Goal: Task Accomplishment & Management: Manage account settings

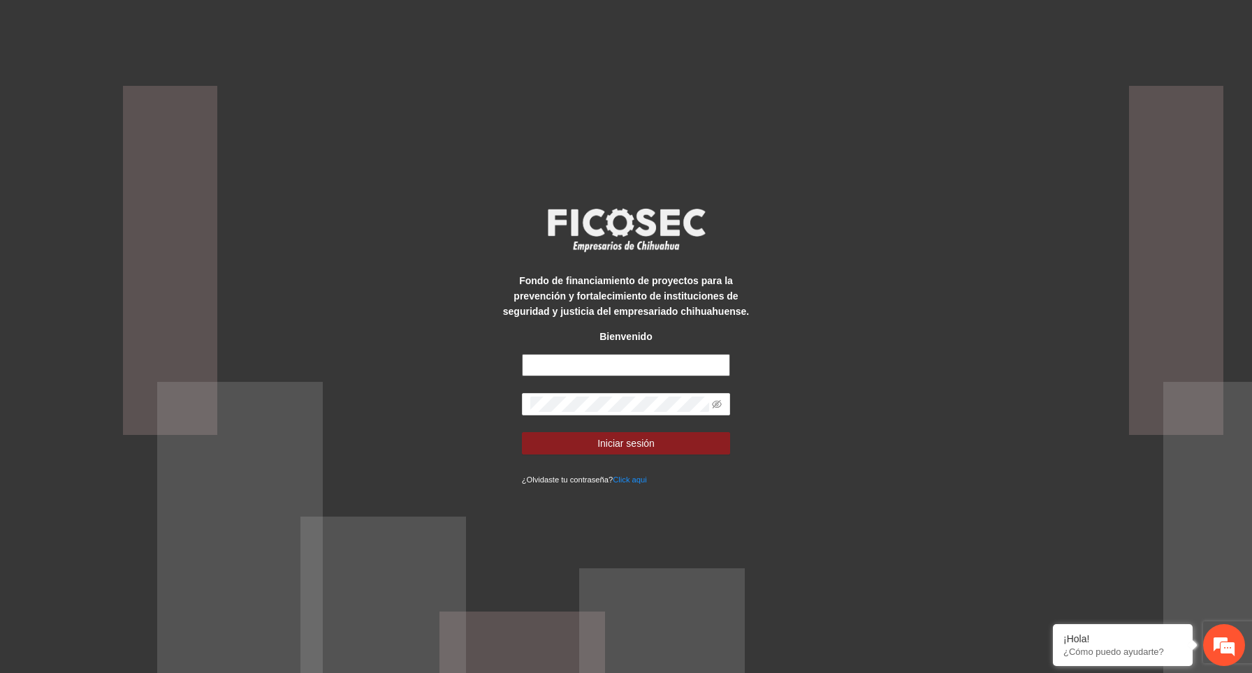
click at [622, 361] on input "text" at bounding box center [626, 365] width 209 height 22
type input "**********"
click at [717, 400] on icon "eye-invisible" at bounding box center [717, 404] width 10 height 10
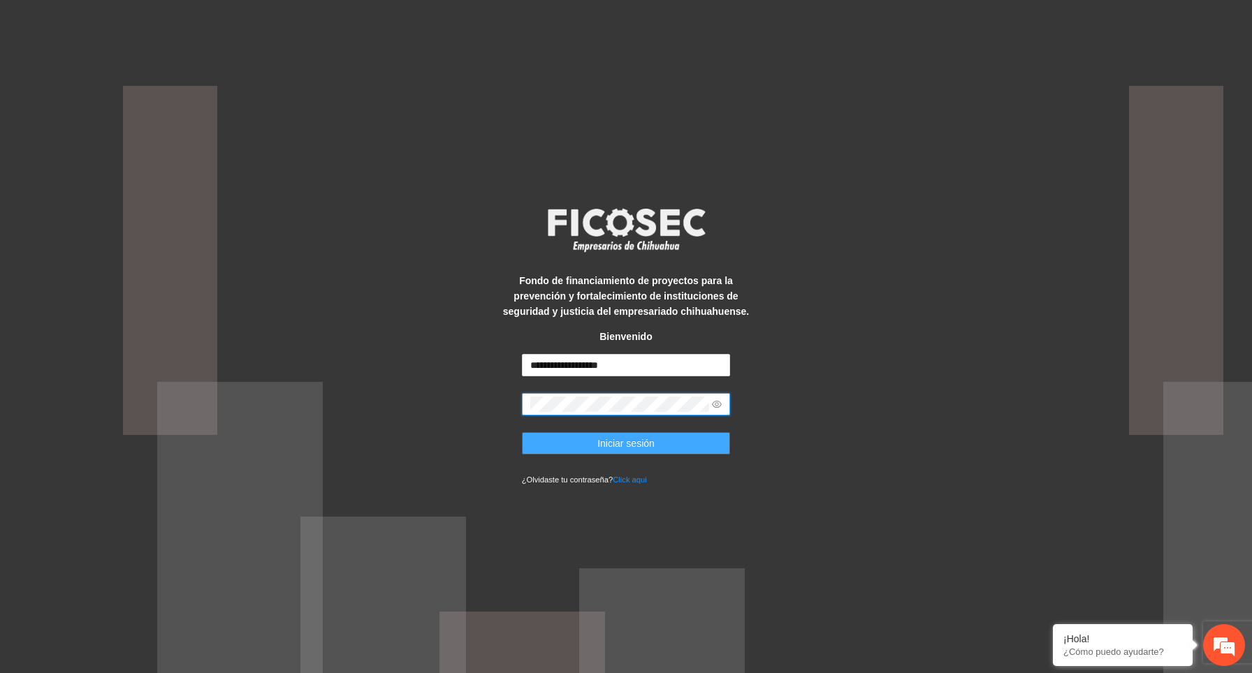
click at [559, 450] on button "Iniciar sesión" at bounding box center [626, 443] width 209 height 22
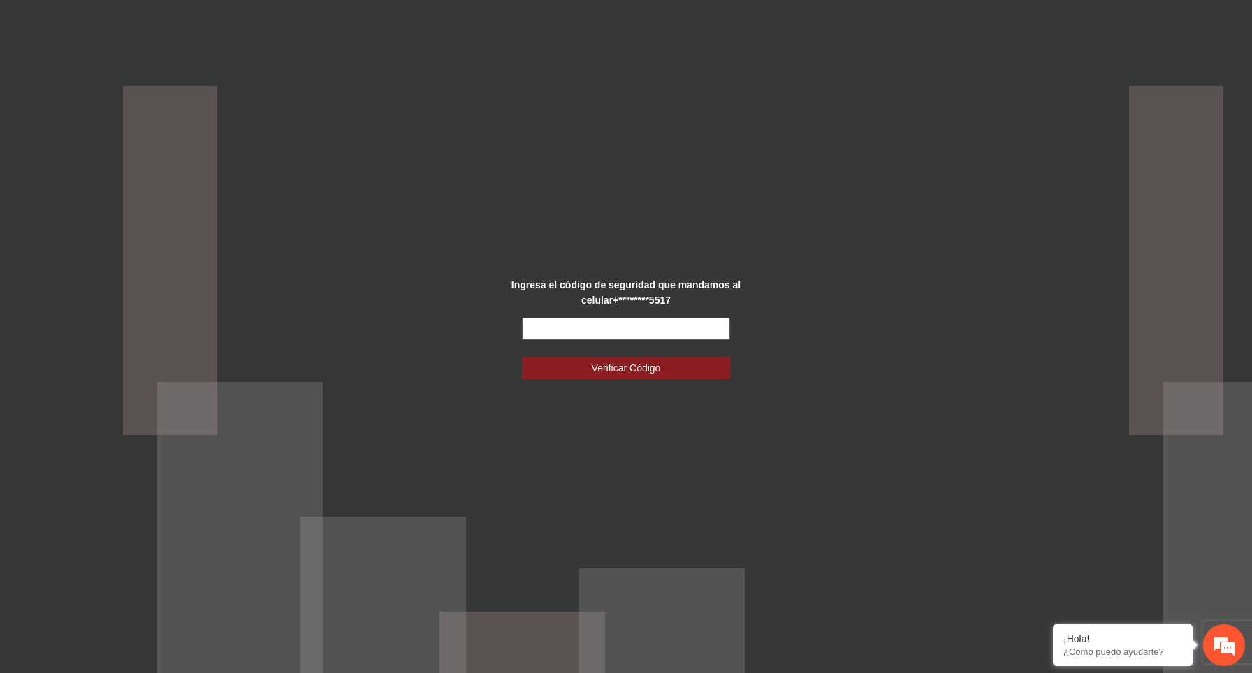
click at [626, 334] on input "text" at bounding box center [626, 329] width 209 height 22
paste input "******"
type input "******"
click at [633, 371] on span "Verificar Código" at bounding box center [626, 367] width 69 height 15
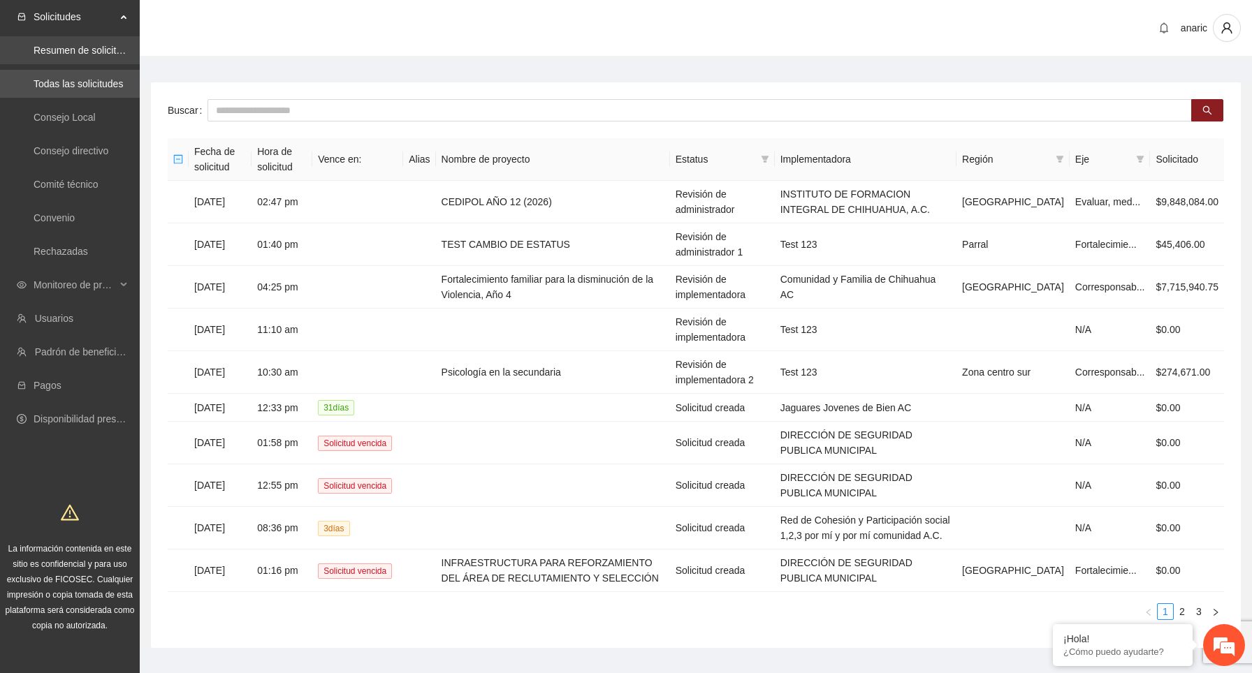
click at [120, 54] on link "Resumen de solicitudes por aprobar" at bounding box center [112, 50] width 157 height 11
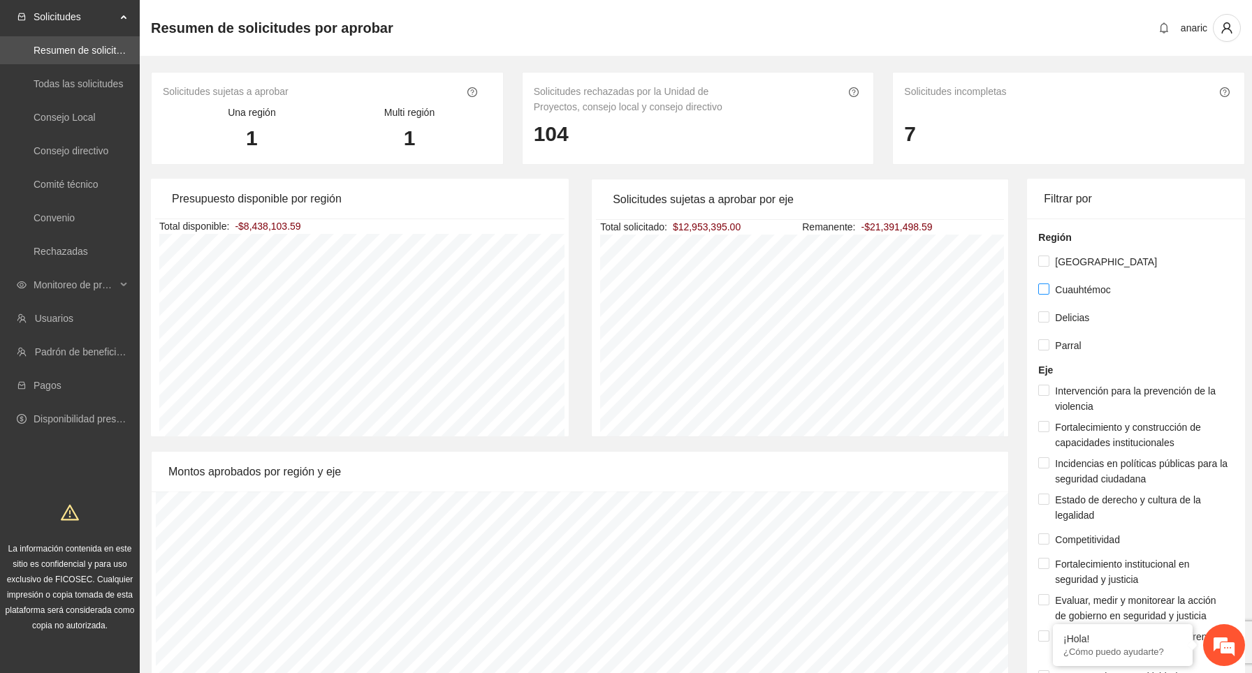
click at [1048, 291] on span at bounding box center [1043, 289] width 11 height 11
click at [1042, 311] on label "Delicias" at bounding box center [1066, 317] width 57 height 15
click at [75, 217] on link "Convenio" at bounding box center [54, 217] width 41 height 11
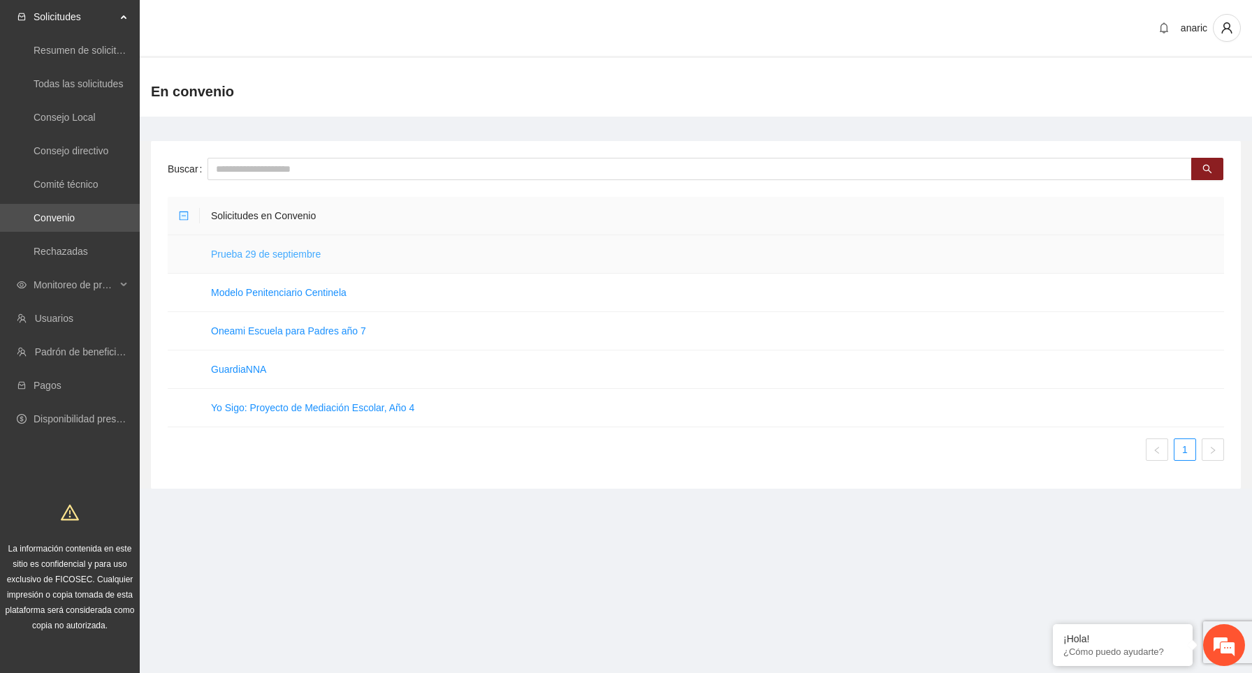
click at [259, 256] on link "Prueba 29 de septiembre" at bounding box center [266, 254] width 110 height 11
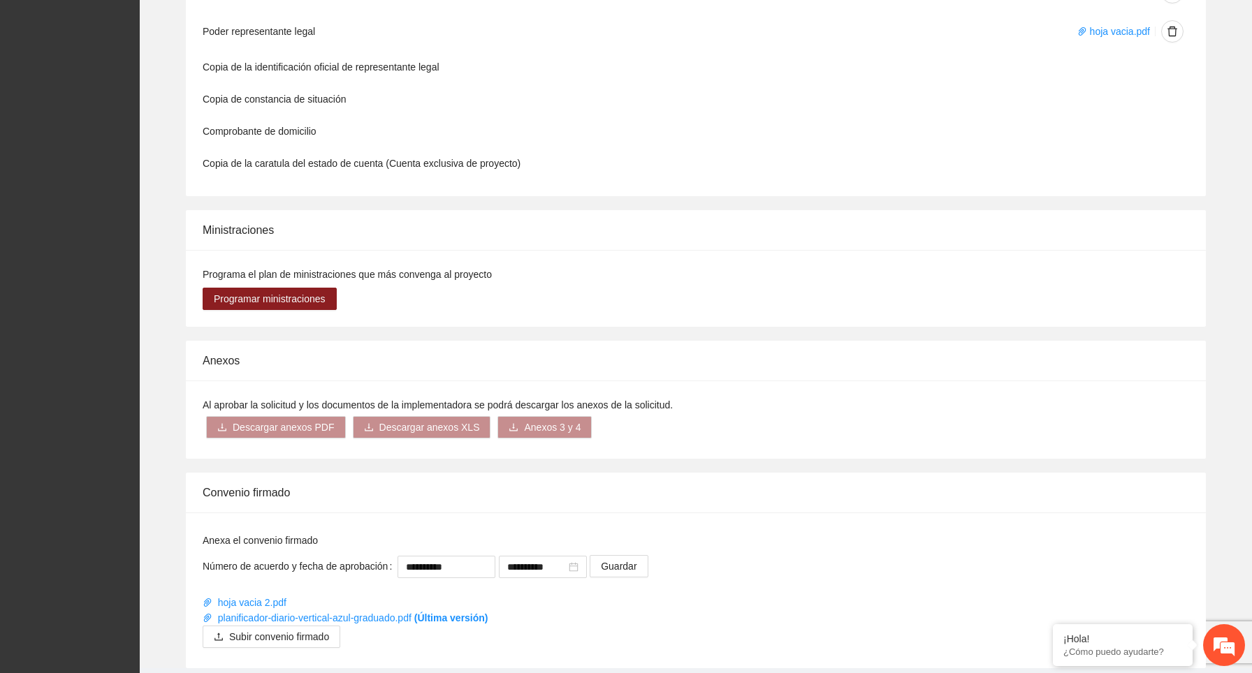
scroll to position [900, 0]
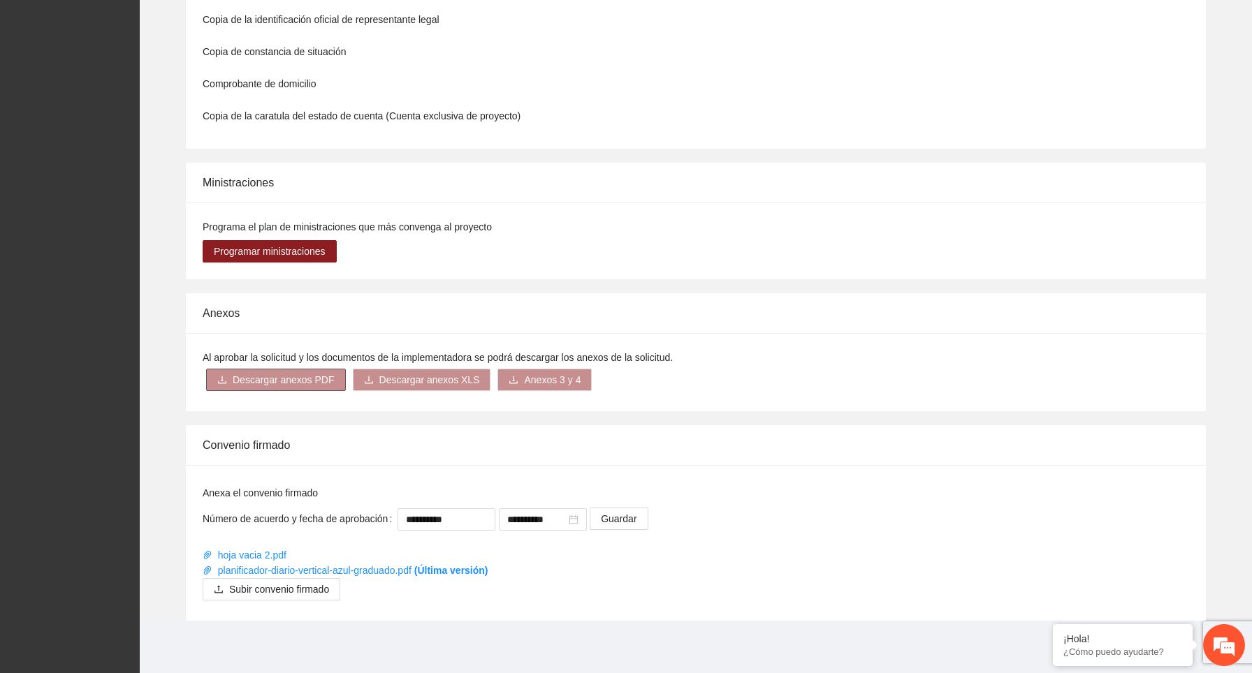
click at [300, 381] on span "Descargar anexos PDF" at bounding box center [284, 379] width 102 height 15
click at [263, 293] on link "Cronograma" at bounding box center [252, 298] width 54 height 11
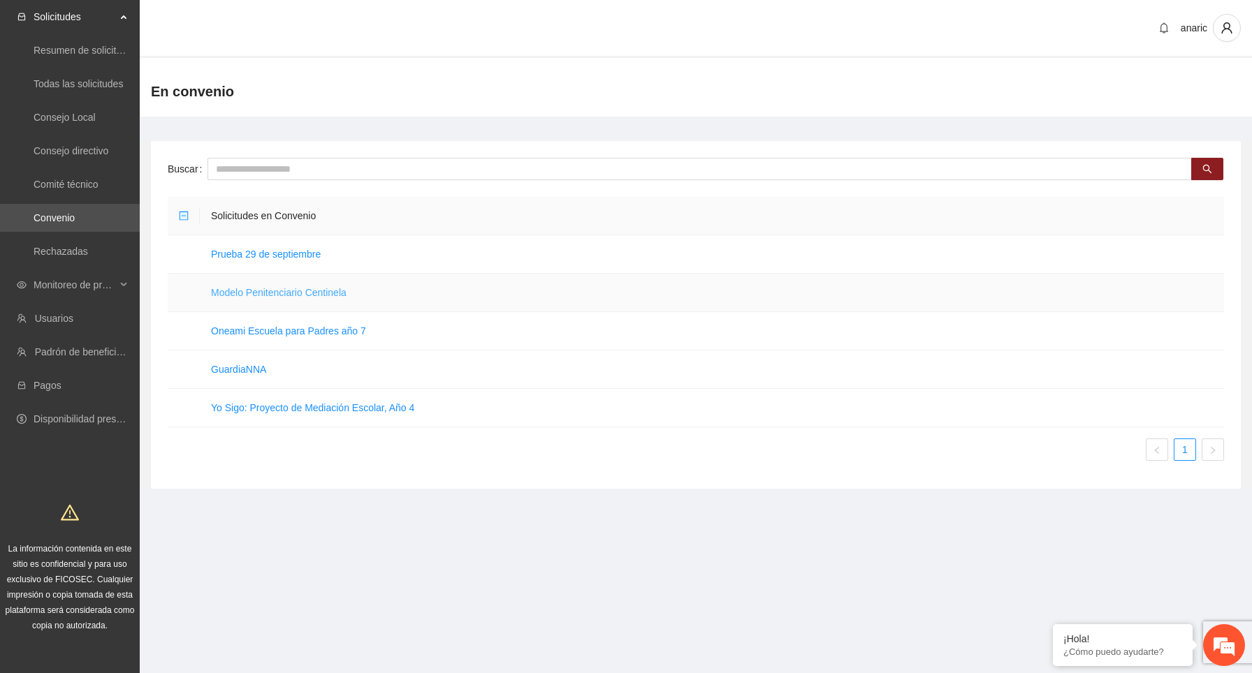
click at [257, 292] on link "Modelo Penitenciario Centinela" at bounding box center [278, 292] width 135 height 11
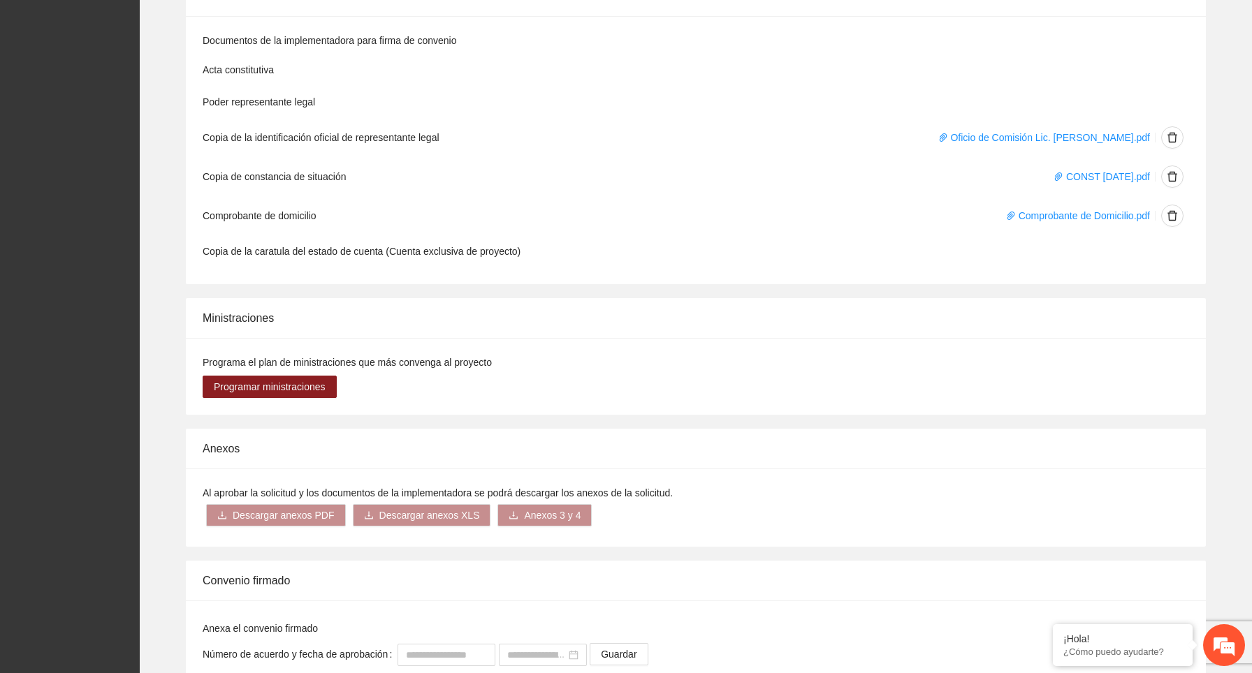
scroll to position [1282, 0]
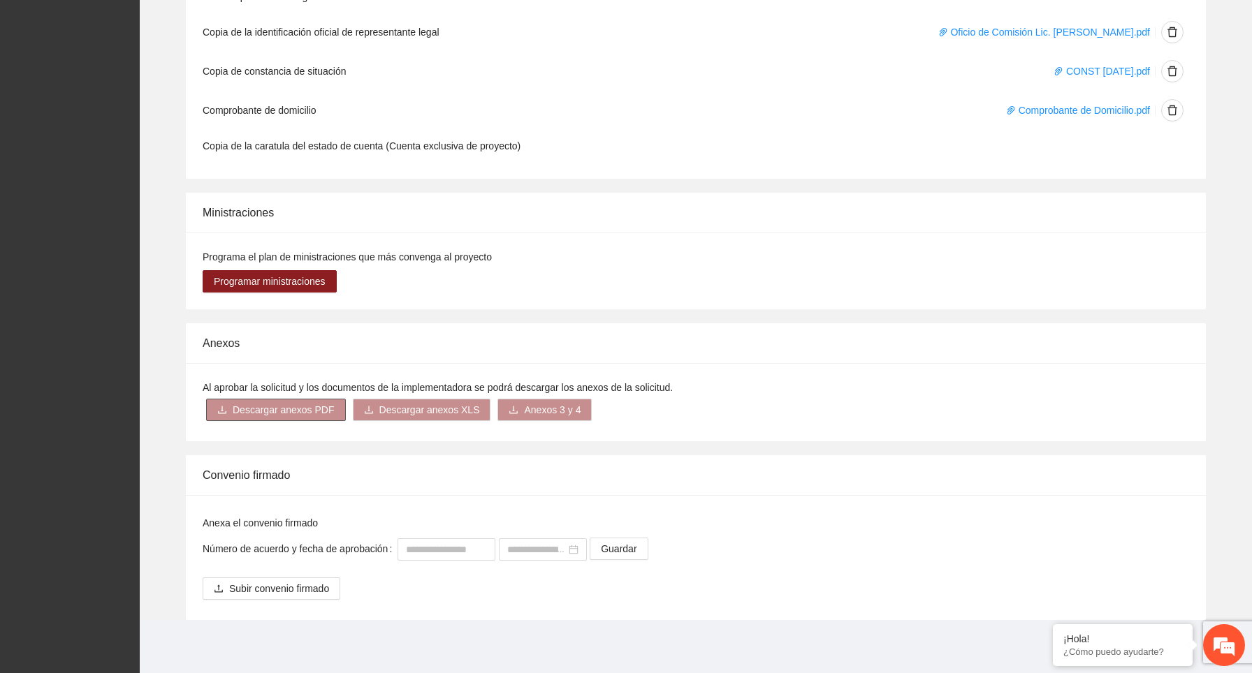
click at [304, 412] on span "Descargar anexos PDF" at bounding box center [284, 409] width 102 height 15
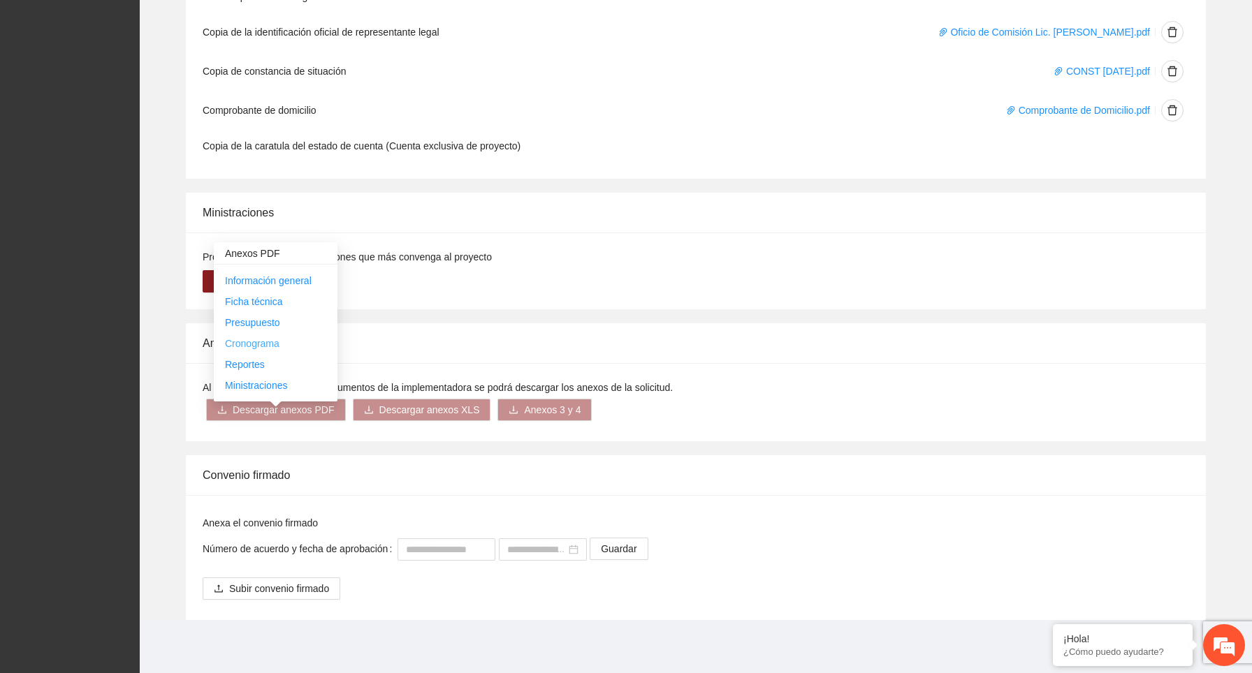
click at [267, 338] on link "Cronograma" at bounding box center [252, 343] width 54 height 11
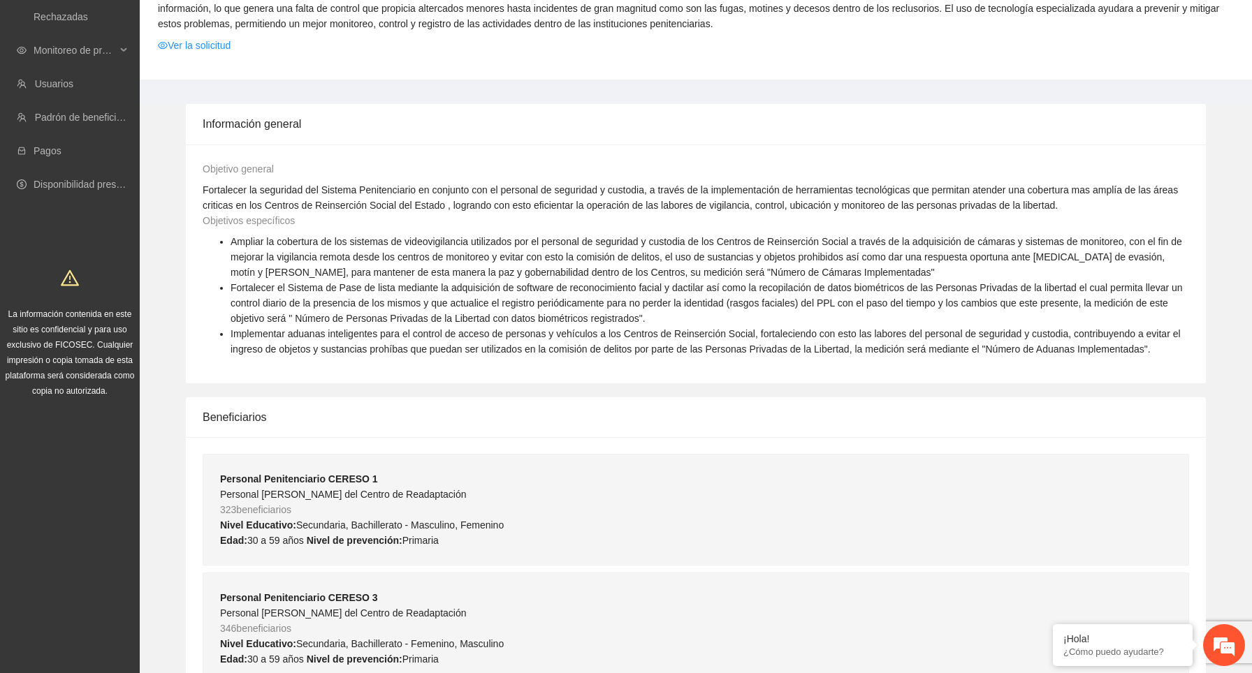
scroll to position [0, 0]
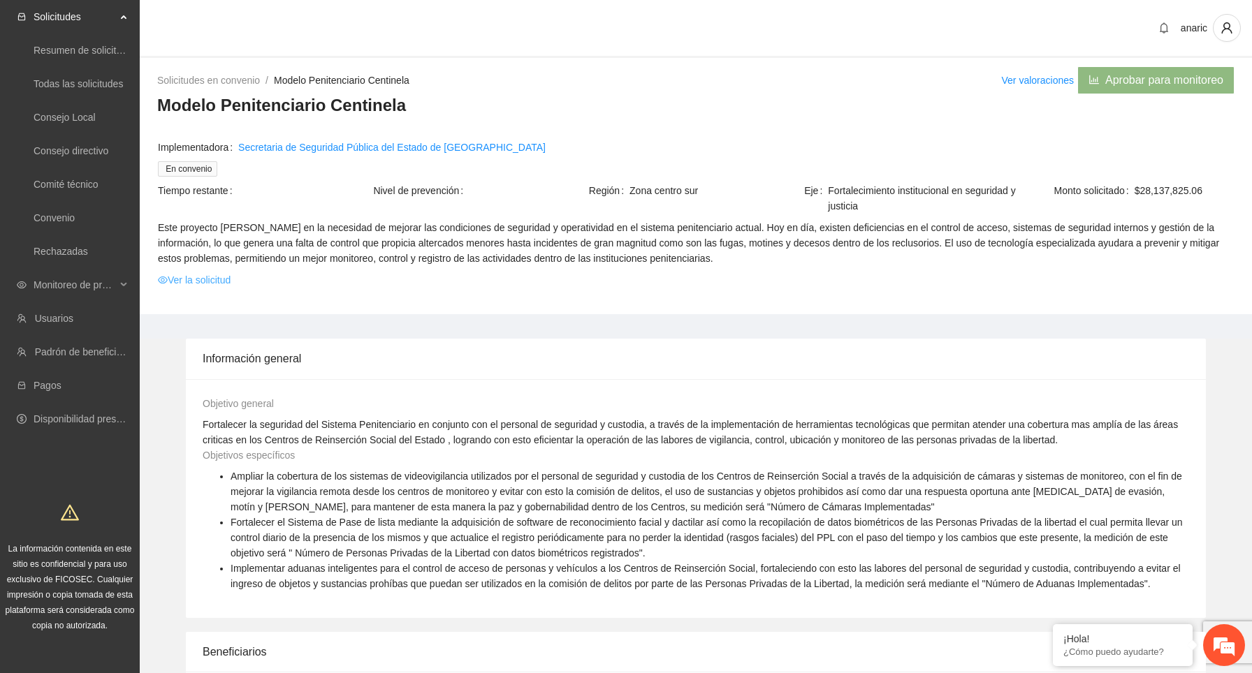
click at [214, 279] on link "Ver la solicitud" at bounding box center [194, 279] width 73 height 15
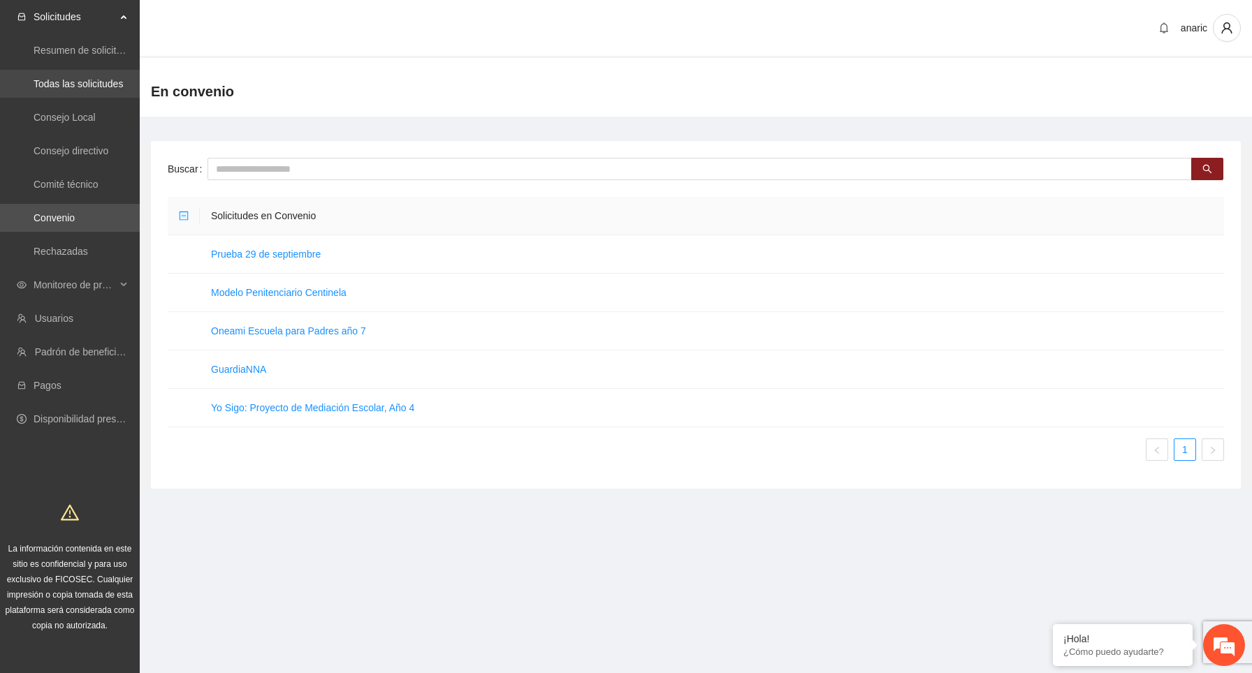
click at [101, 82] on link "Todas las solicitudes" at bounding box center [78, 83] width 89 height 11
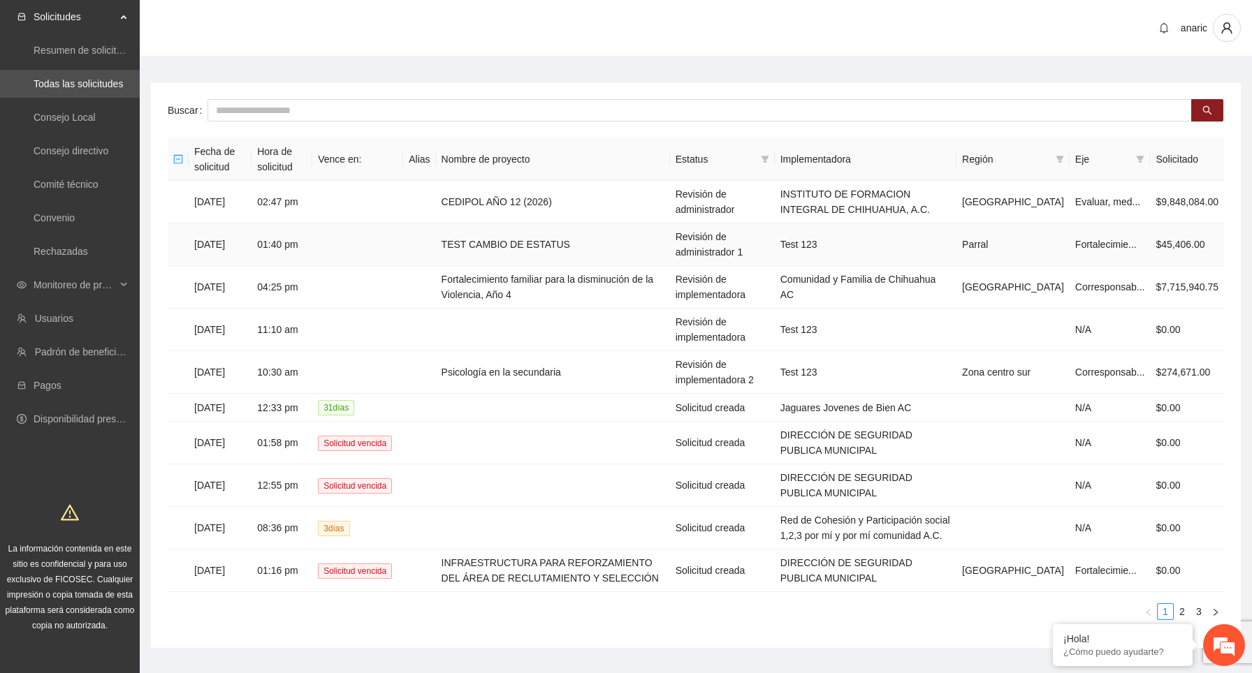
click at [242, 246] on td "[DATE]" at bounding box center [220, 244] width 63 height 43
click at [513, 252] on td "TEST CAMBIO DE ESTATUS" at bounding box center [553, 244] width 234 height 43
click at [312, 244] on td "01:40 pm" at bounding box center [281, 244] width 61 height 43
click at [546, 249] on td "TEST CAMBIO DE ESTATUS" at bounding box center [553, 244] width 234 height 43
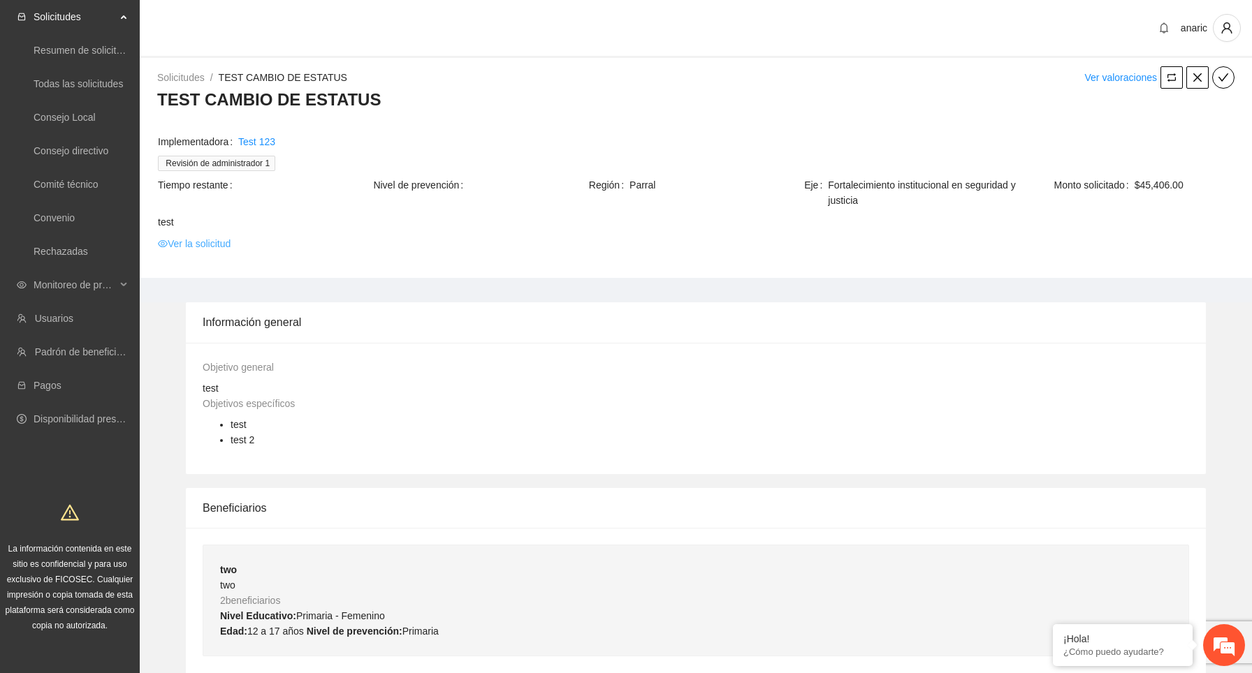
click at [216, 246] on link "Ver la solicitud" at bounding box center [194, 243] width 73 height 15
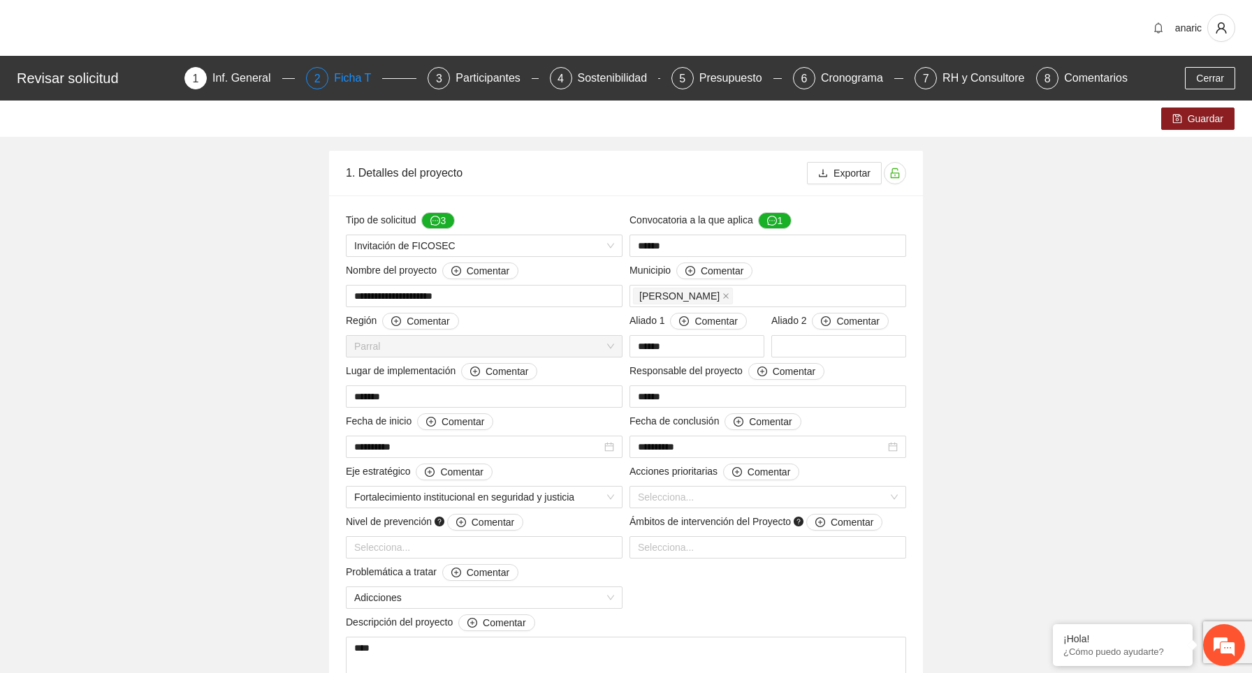
click at [358, 80] on div "Ficha T" at bounding box center [358, 78] width 48 height 22
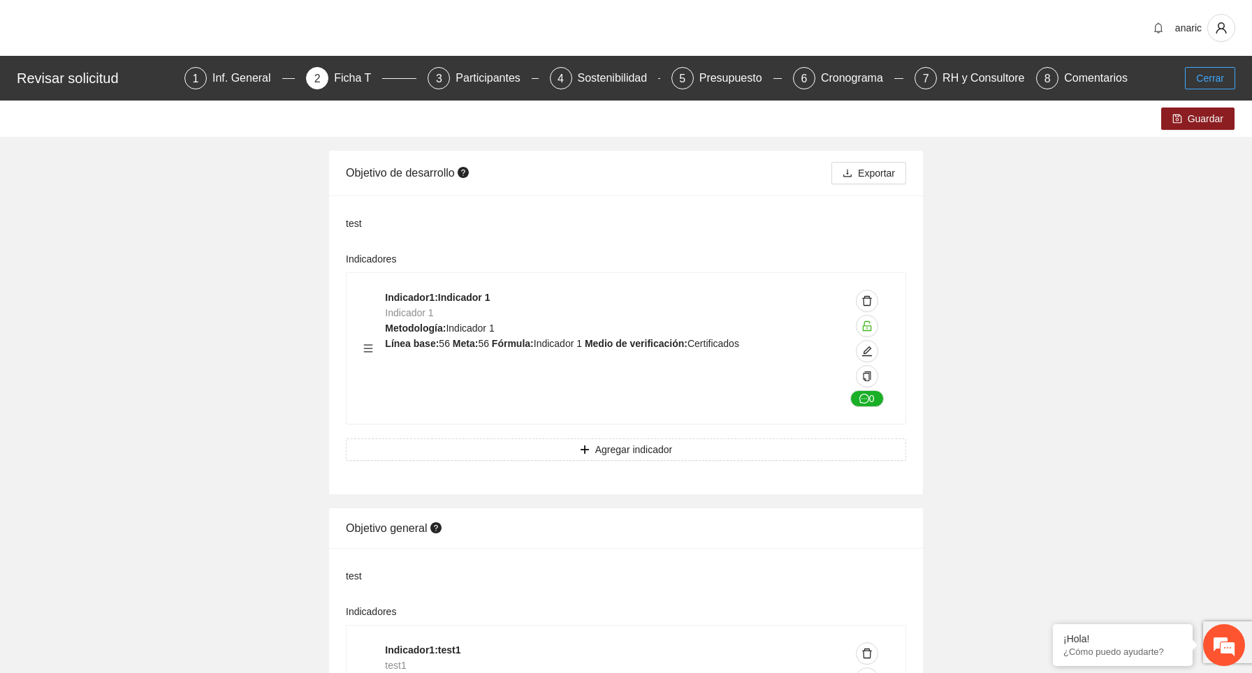
click at [1218, 76] on span "Cerrar" at bounding box center [1210, 78] width 28 height 15
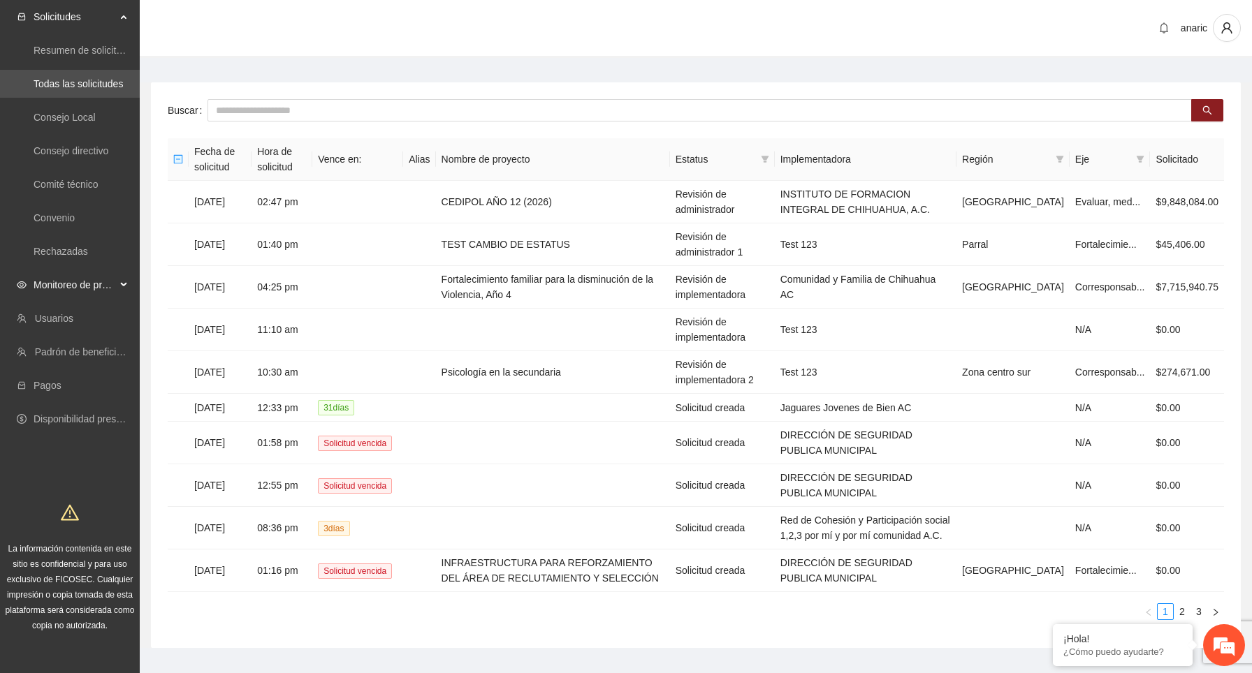
click at [113, 284] on span "Monitoreo de proyectos" at bounding box center [75, 285] width 82 height 28
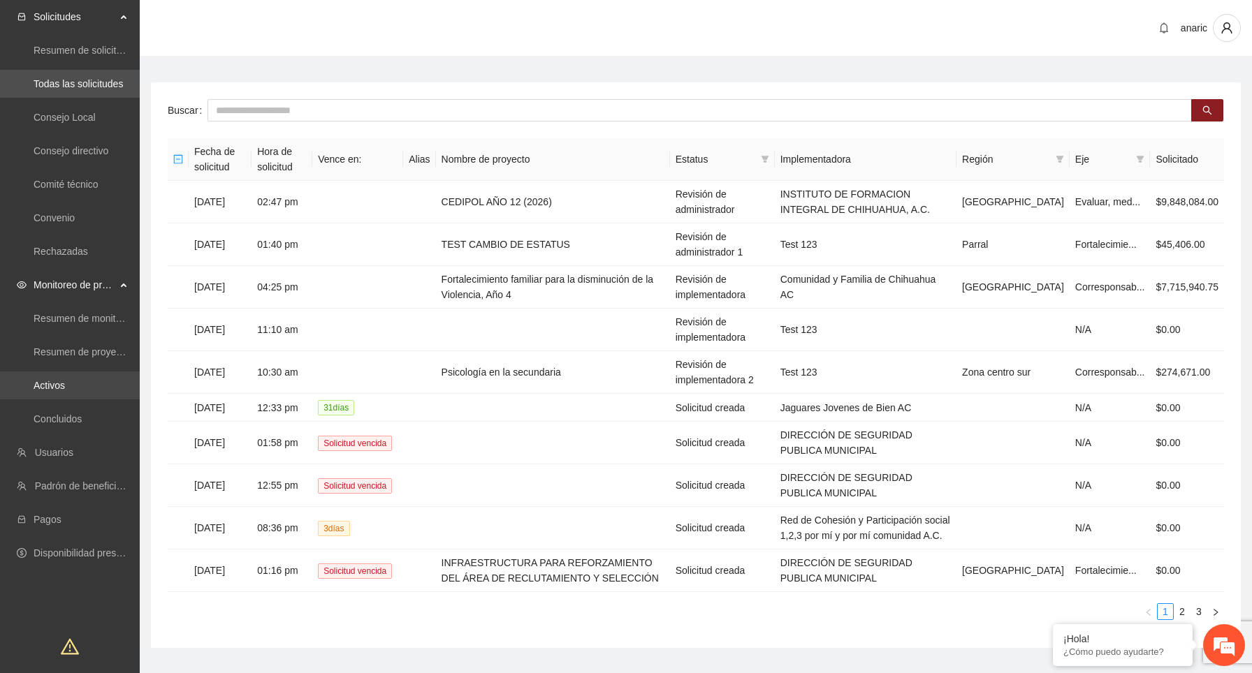
click at [65, 383] on link "Activos" at bounding box center [49, 385] width 31 height 11
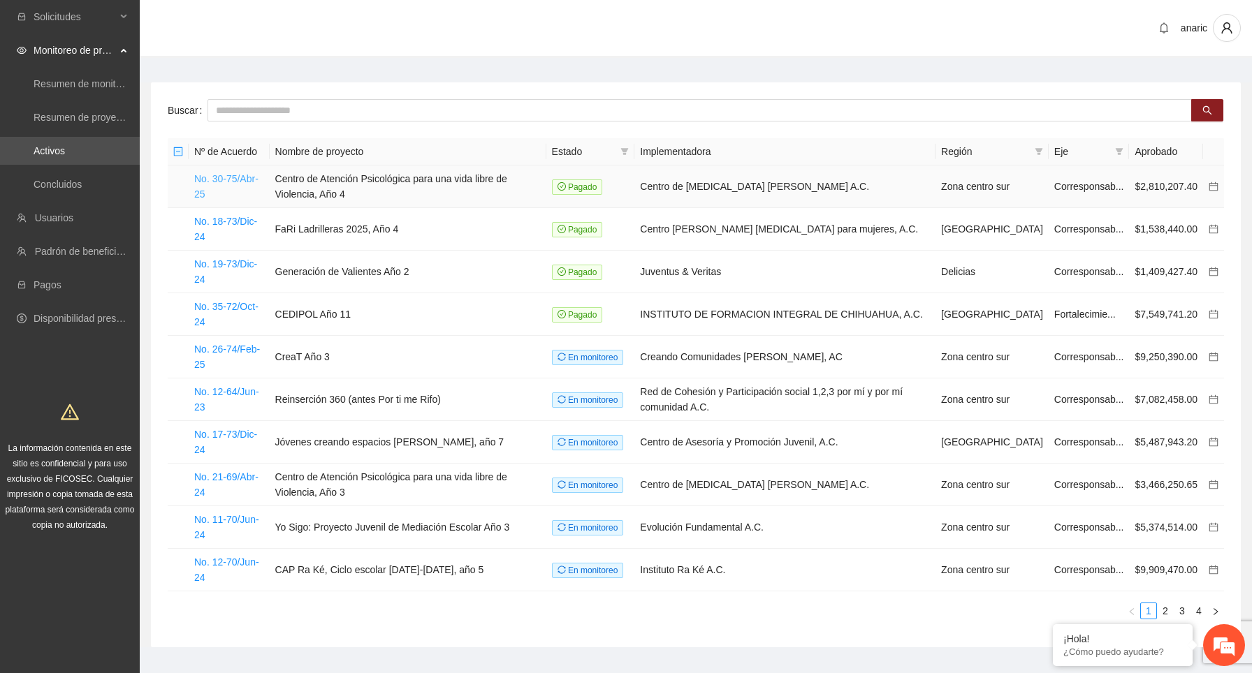
click at [224, 182] on link "No. 30-75/Abr-25" at bounding box center [226, 186] width 64 height 27
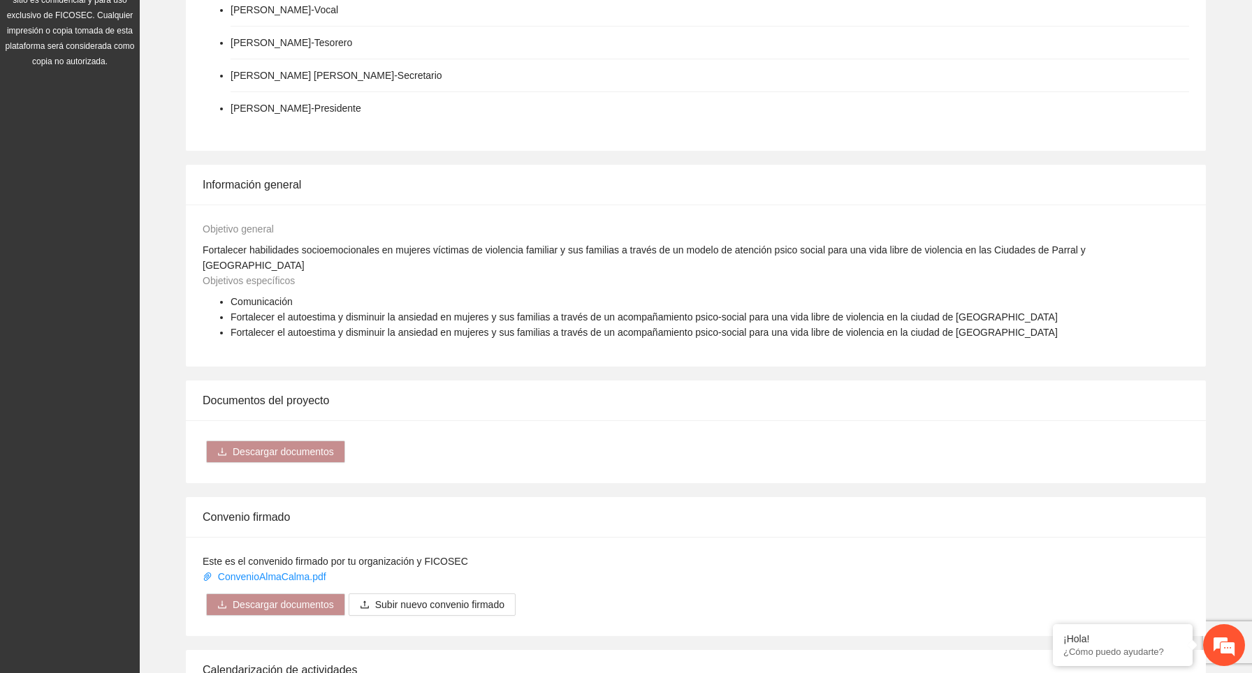
scroll to position [1143, 0]
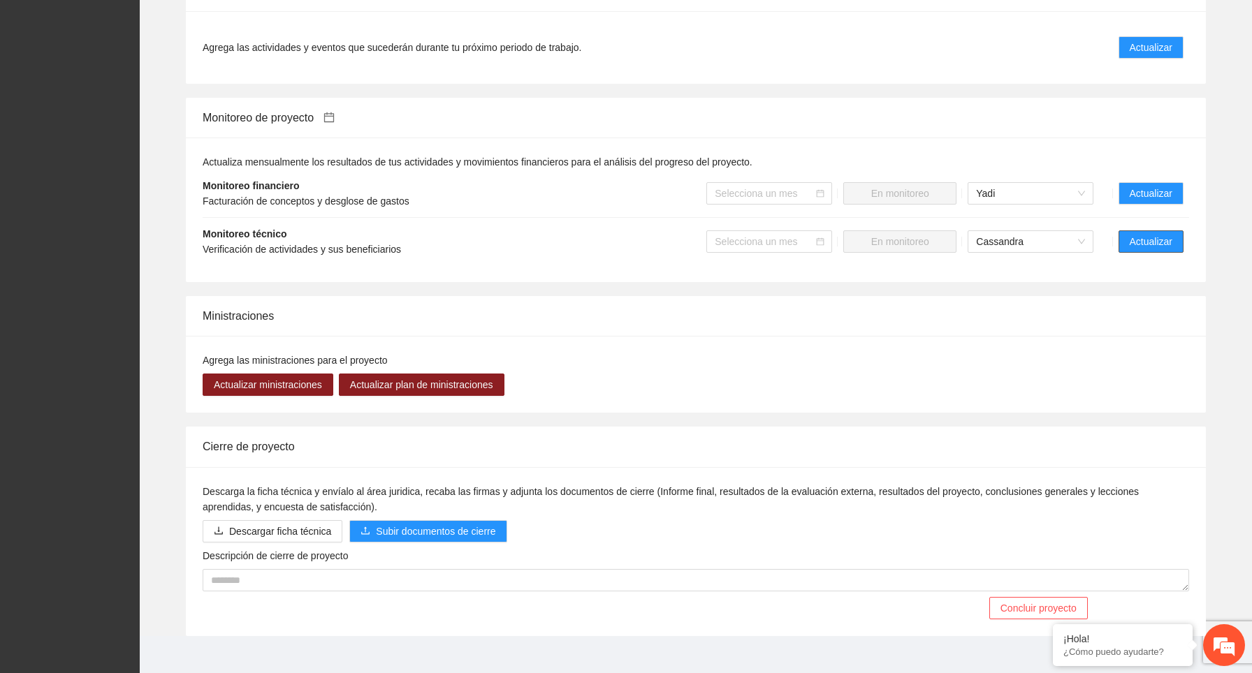
click at [1134, 234] on span "Actualizar" at bounding box center [1150, 241] width 43 height 15
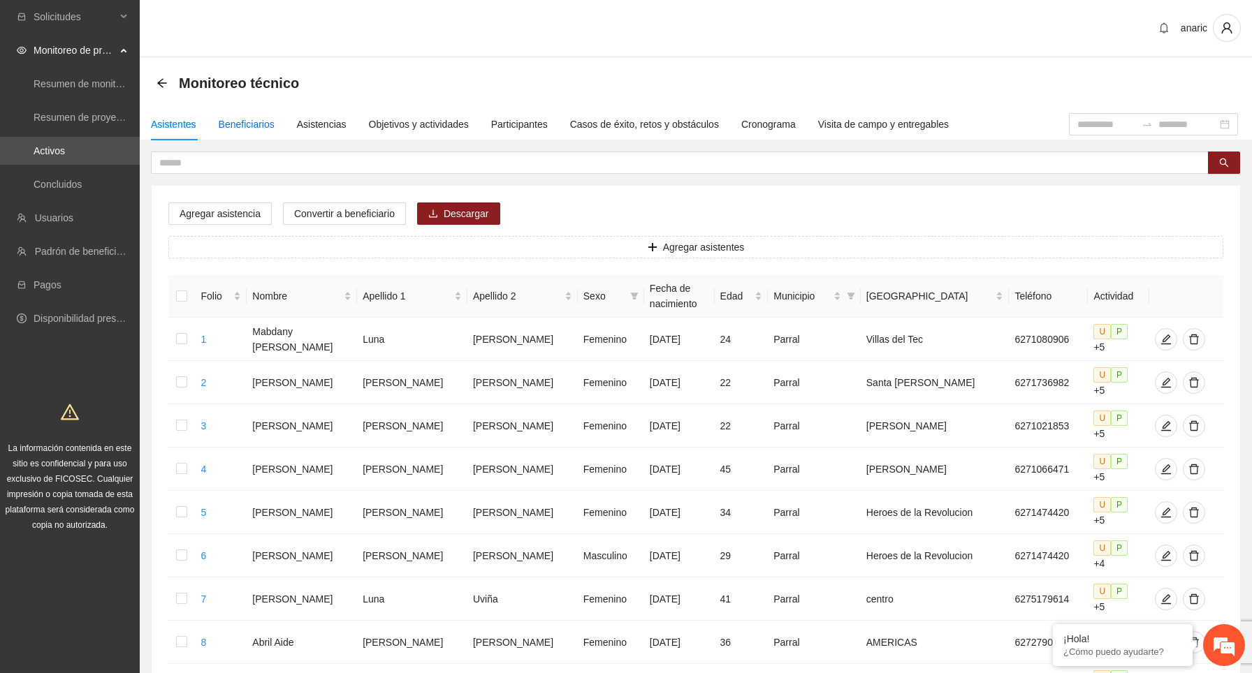
click at [251, 127] on div "Beneficiarios" at bounding box center [247, 124] width 56 height 15
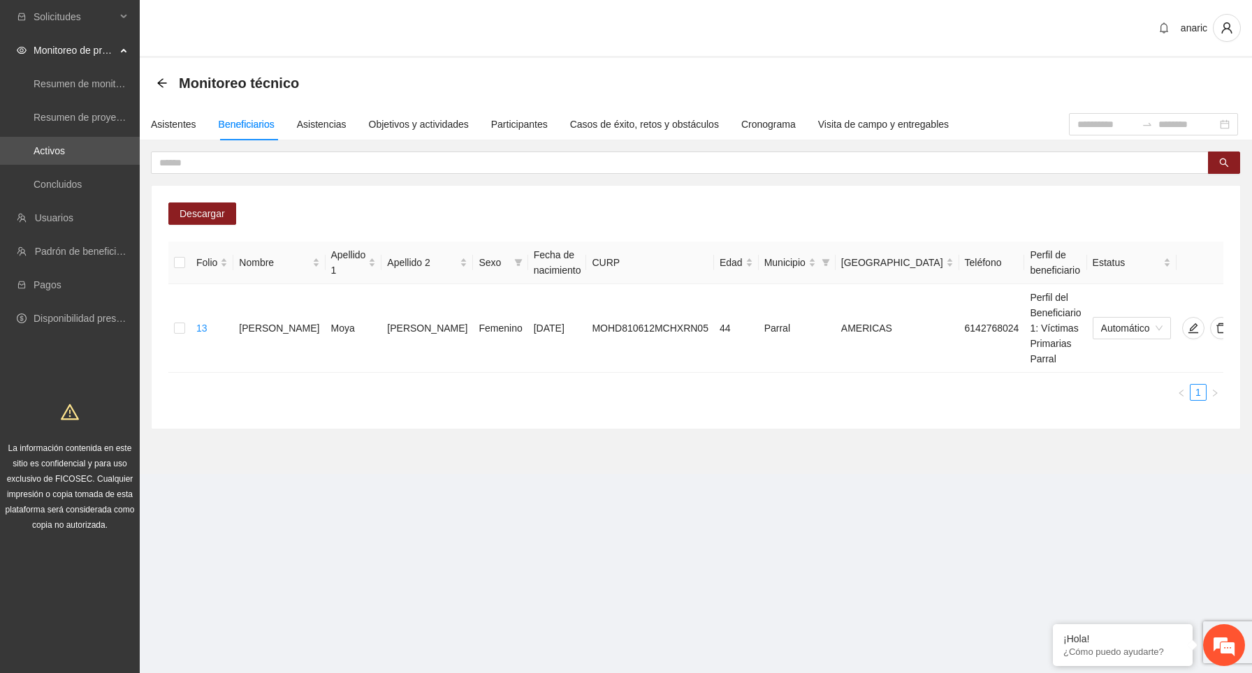
click at [405, 105] on div "Monitoreo técnico" at bounding box center [696, 83] width 1112 height 50
click at [411, 124] on div "Objetivos y actividades" at bounding box center [419, 124] width 100 height 15
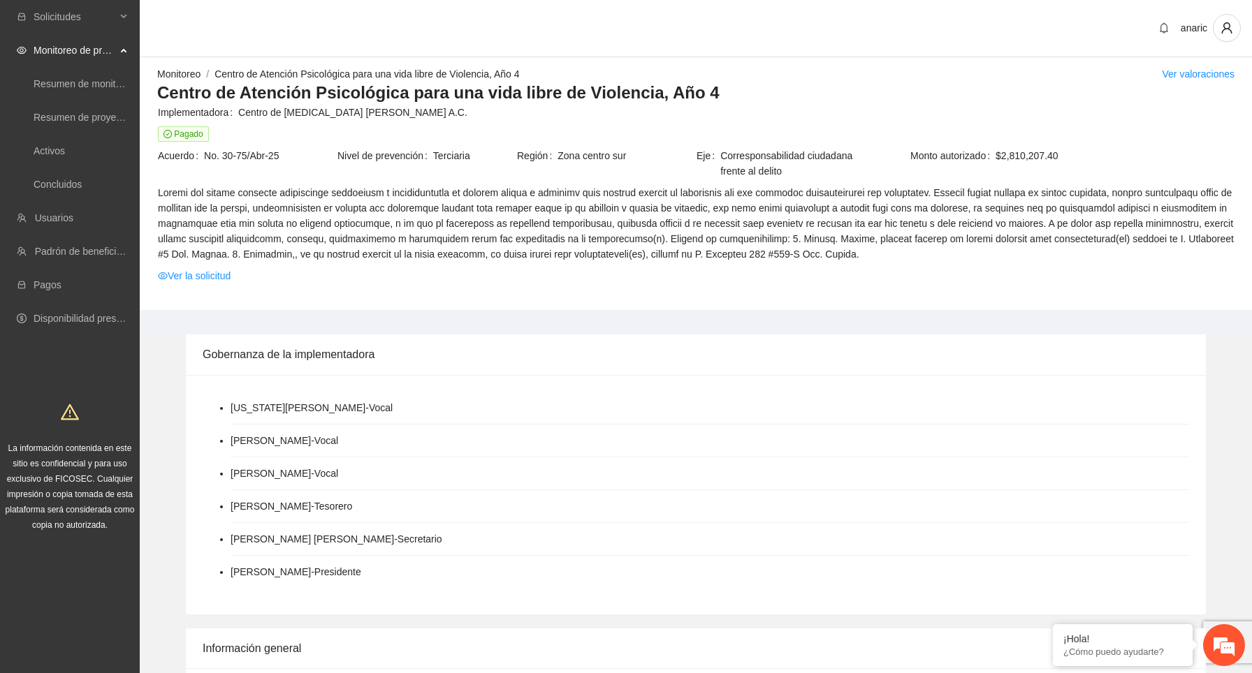
click at [189, 75] on link "Monitoreo" at bounding box center [178, 73] width 43 height 11
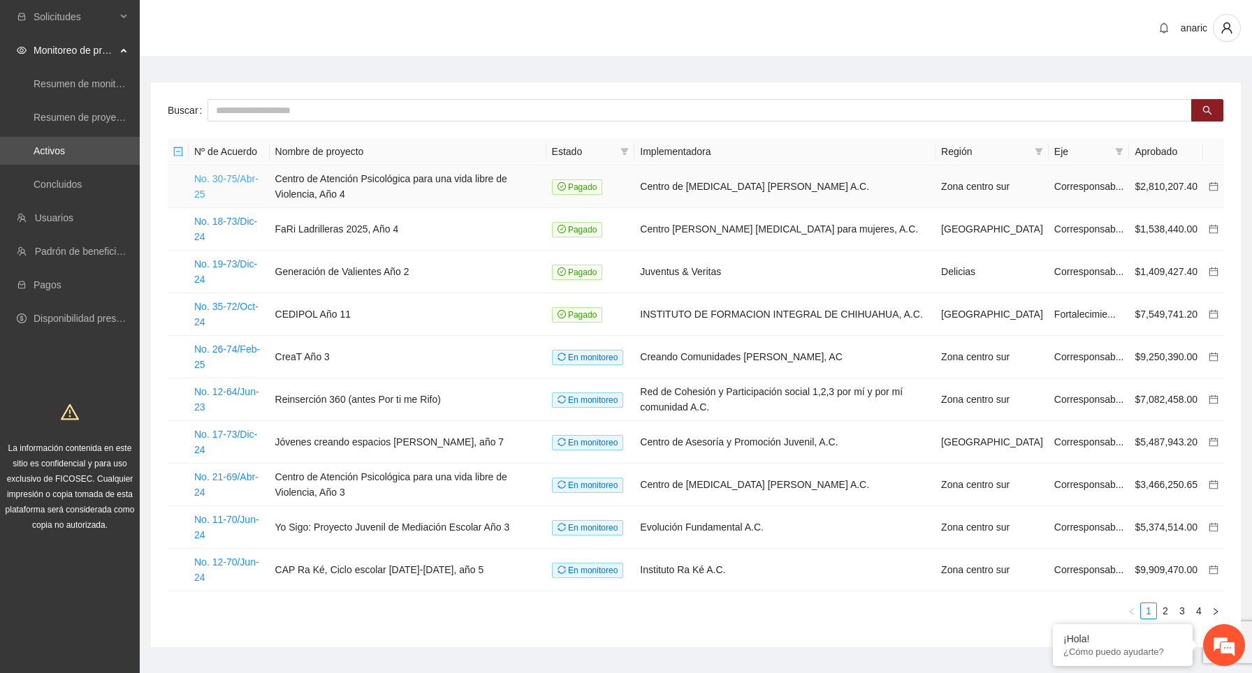
click at [240, 179] on link "No. 30-75/Abr-25" at bounding box center [226, 186] width 64 height 27
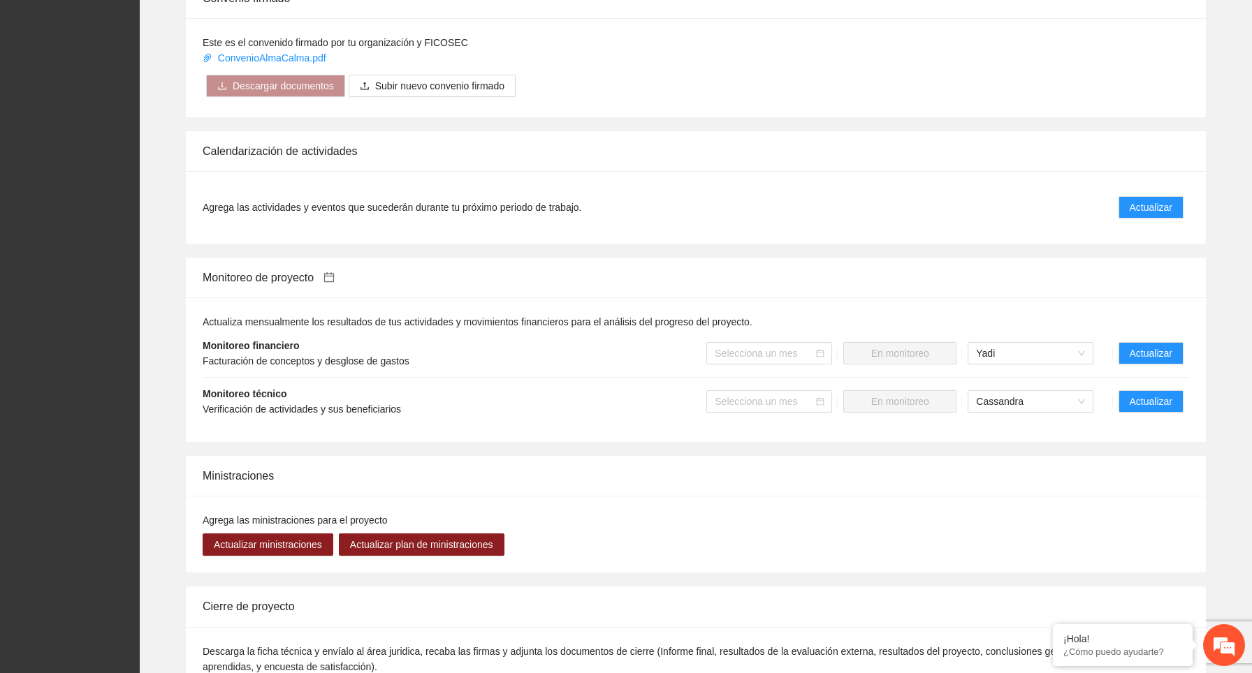
scroll to position [989, 0]
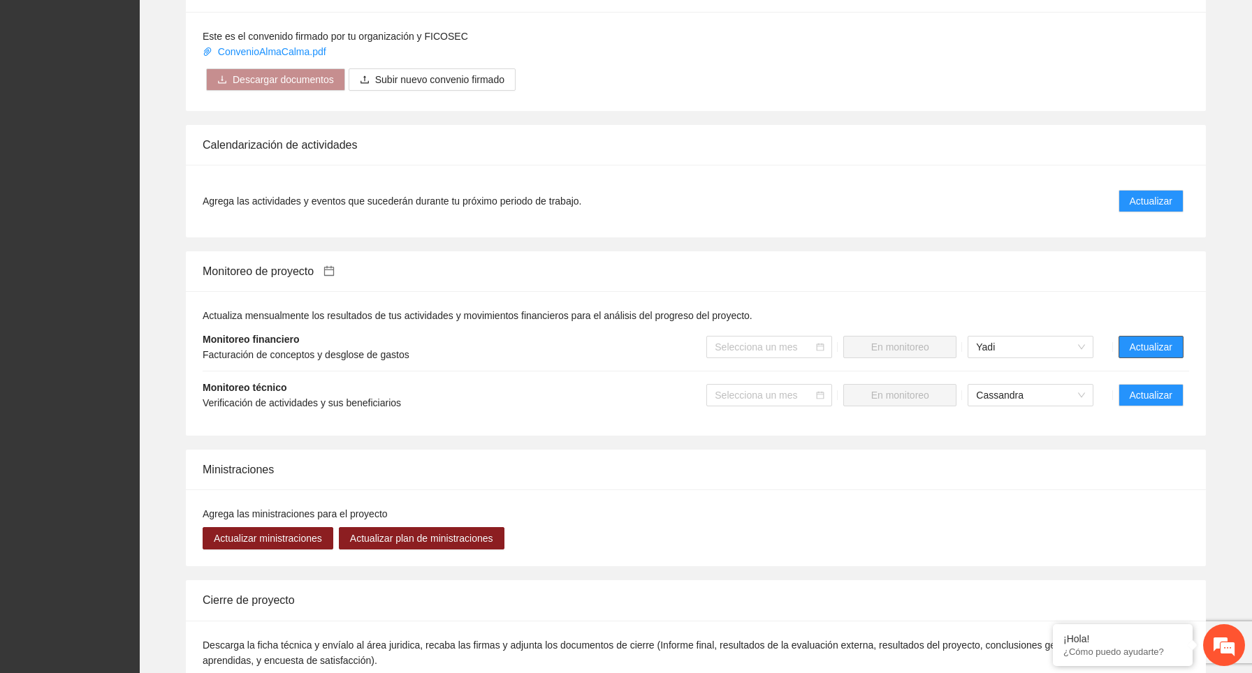
click at [1159, 339] on span "Actualizar" at bounding box center [1150, 346] width 43 height 15
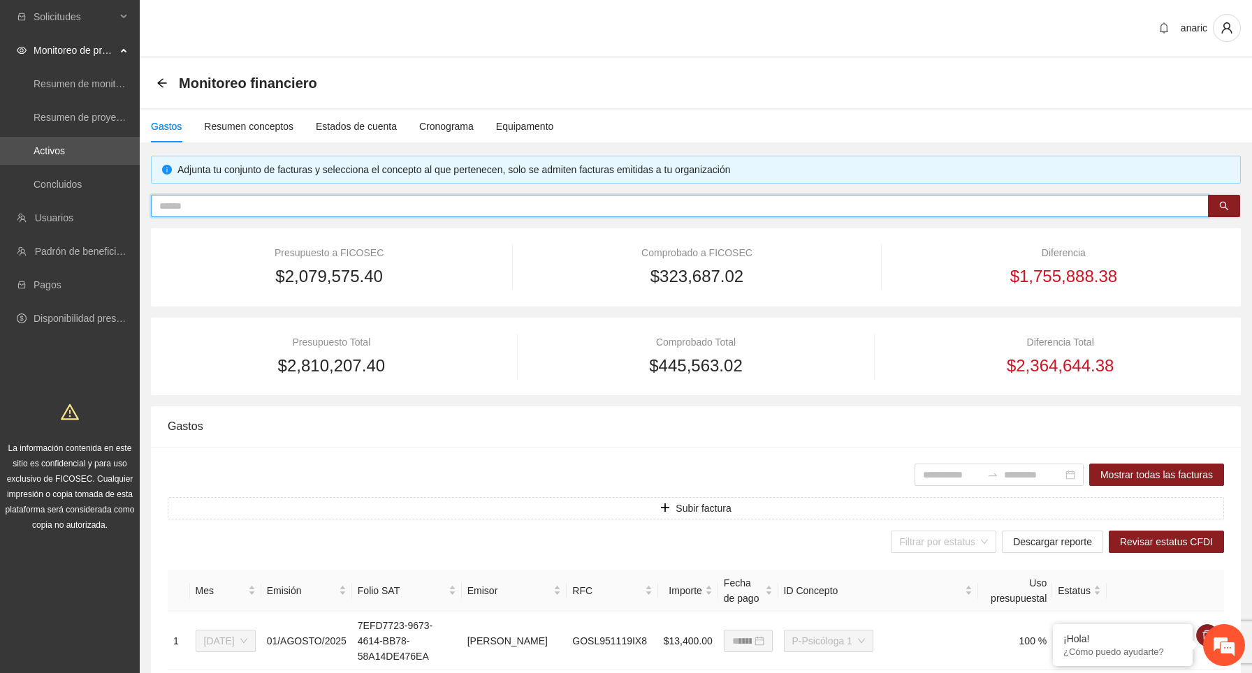
click at [402, 200] on input "text" at bounding box center [673, 205] width 1029 height 15
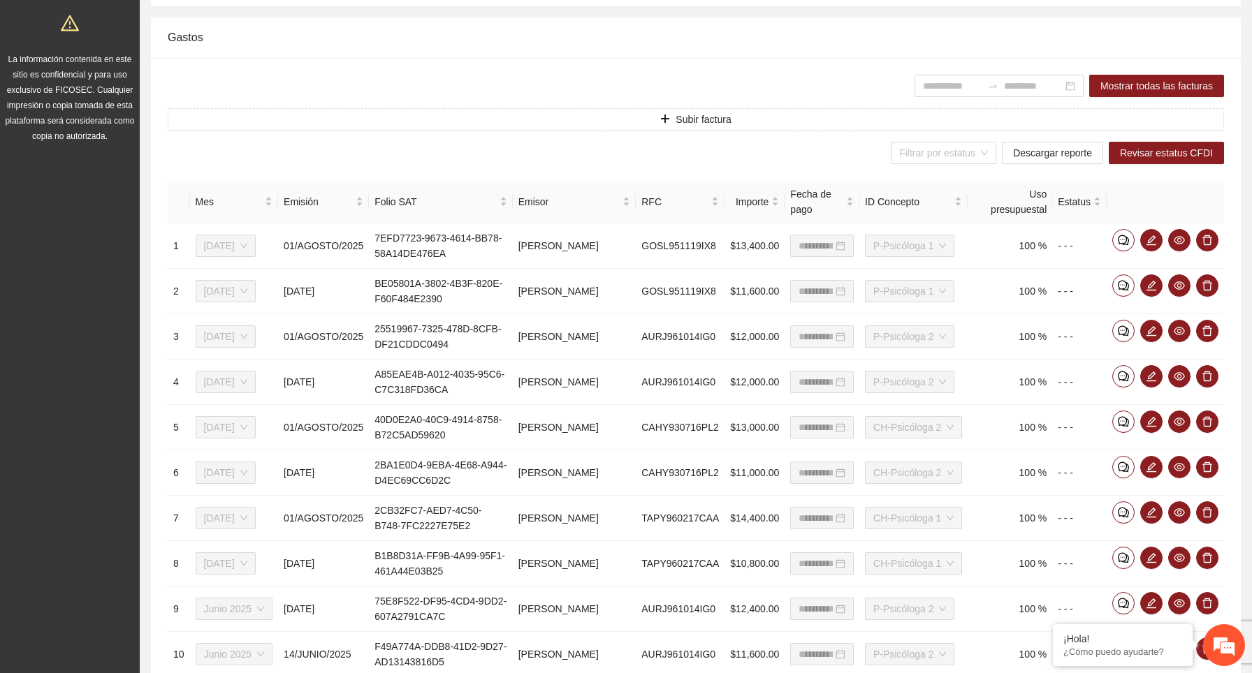
scroll to position [499, 0]
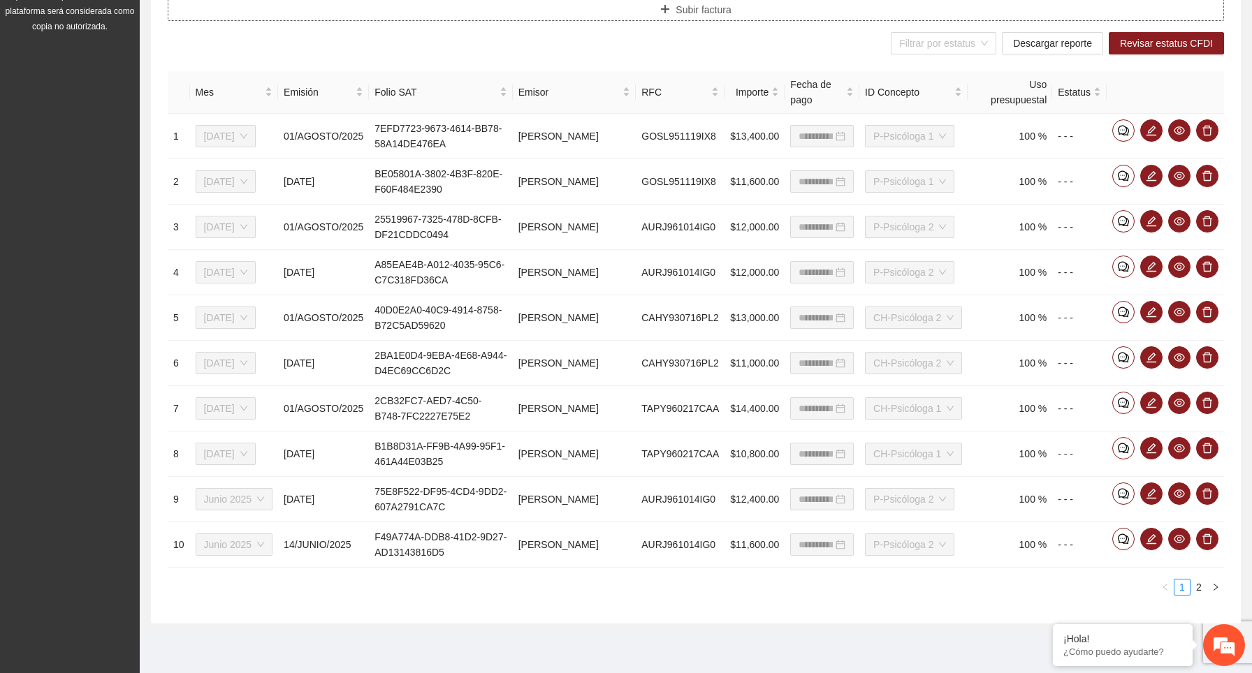
type input "*******"
